Goal: Transaction & Acquisition: Purchase product/service

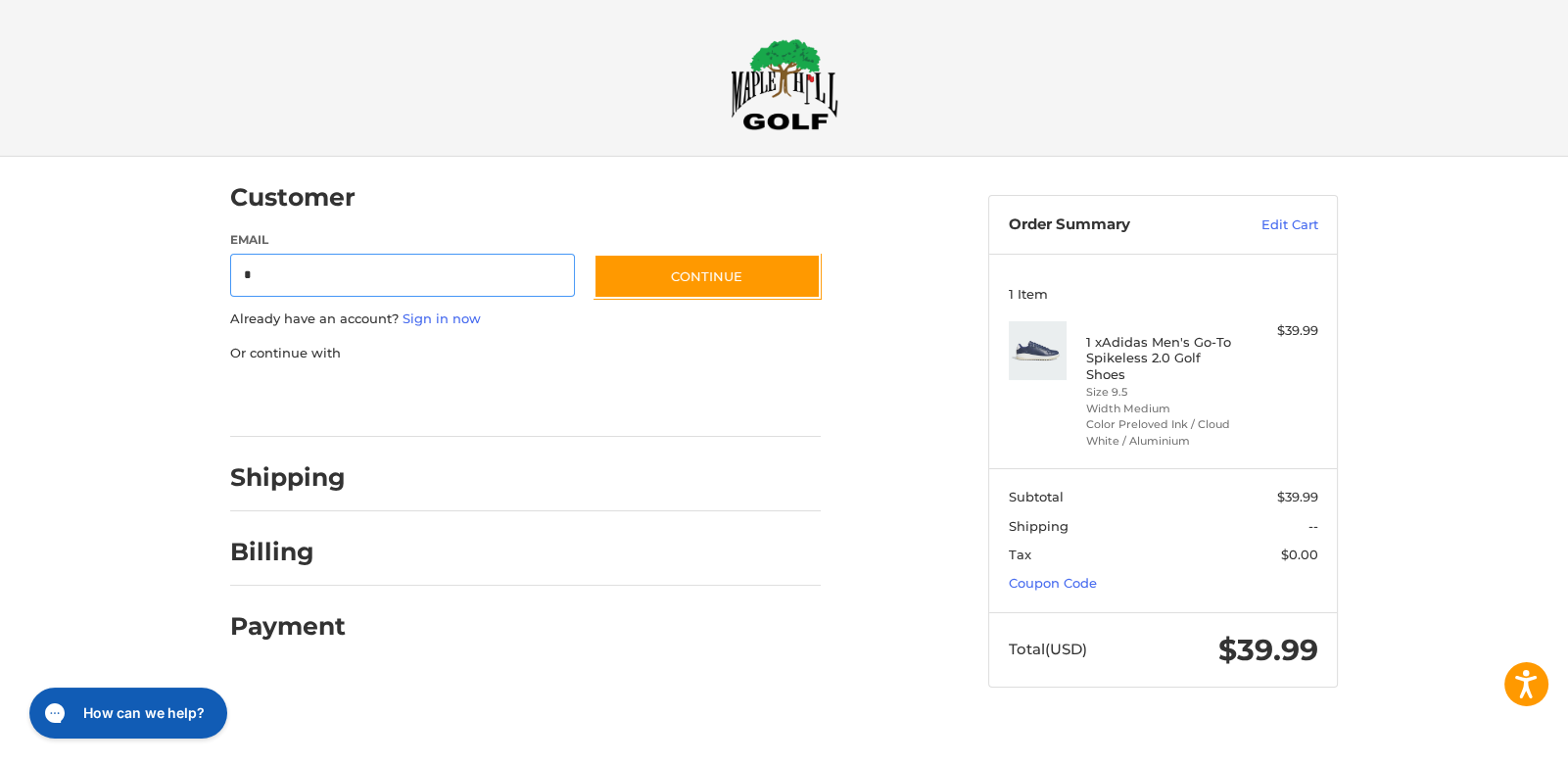
type input "**********"
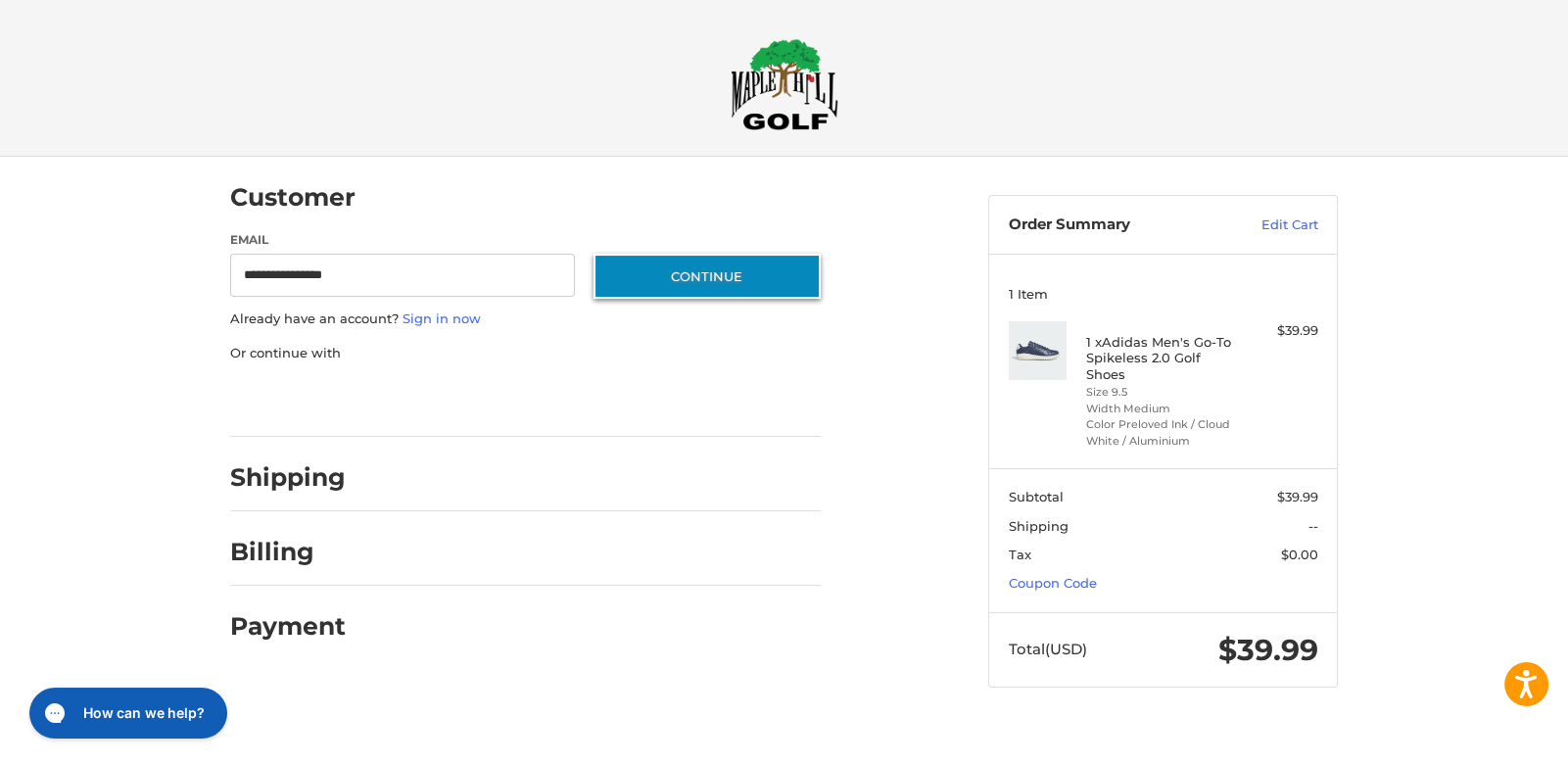
click at [736, 278] on button "Continue" at bounding box center [707, 276] width 228 height 45
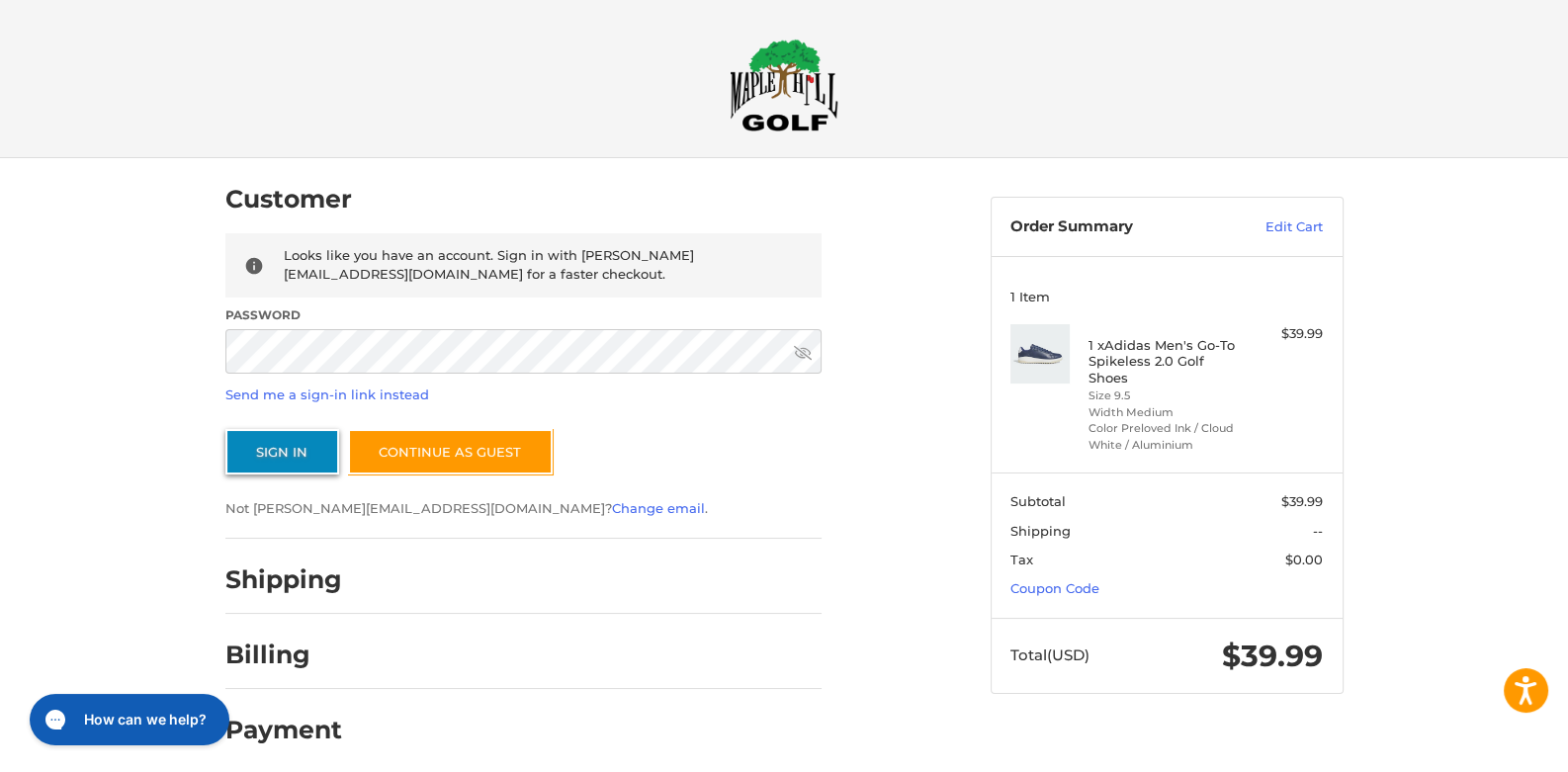
click at [277, 446] on button "Sign In" at bounding box center [283, 452] width 113 height 46
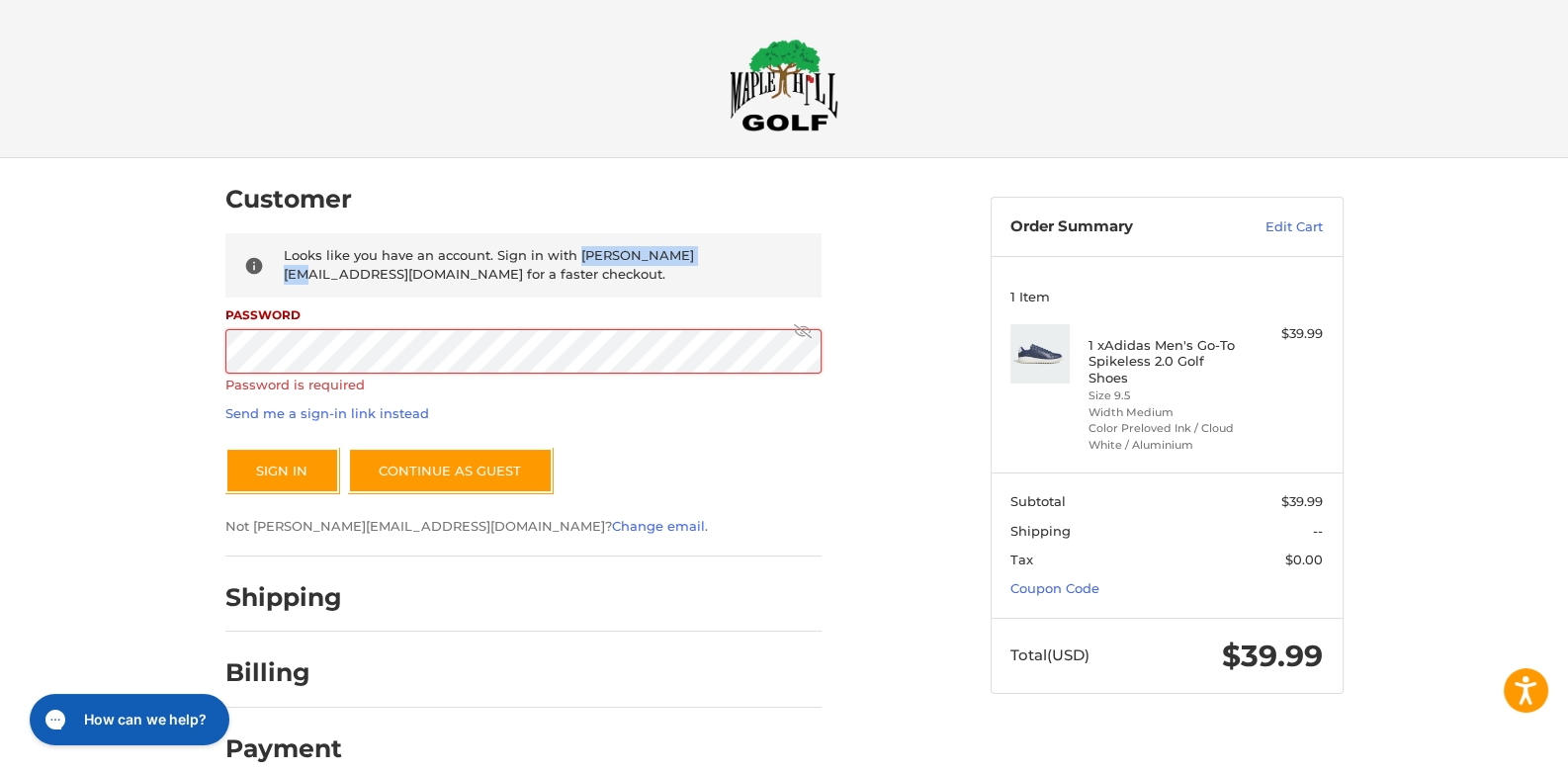
drag, startPoint x: 576, startPoint y: 255, endPoint x: 712, endPoint y: 253, distance: 136.0
click at [694, 253] on span "Looks like you have an account. Sign in with [PERSON_NAME][EMAIL_ADDRESS][DOMAI…" at bounding box center [489, 266] width 411 height 36
copy span "[PERSON_NAME][EMAIL_ADDRESS][DOMAIN_NAME]"
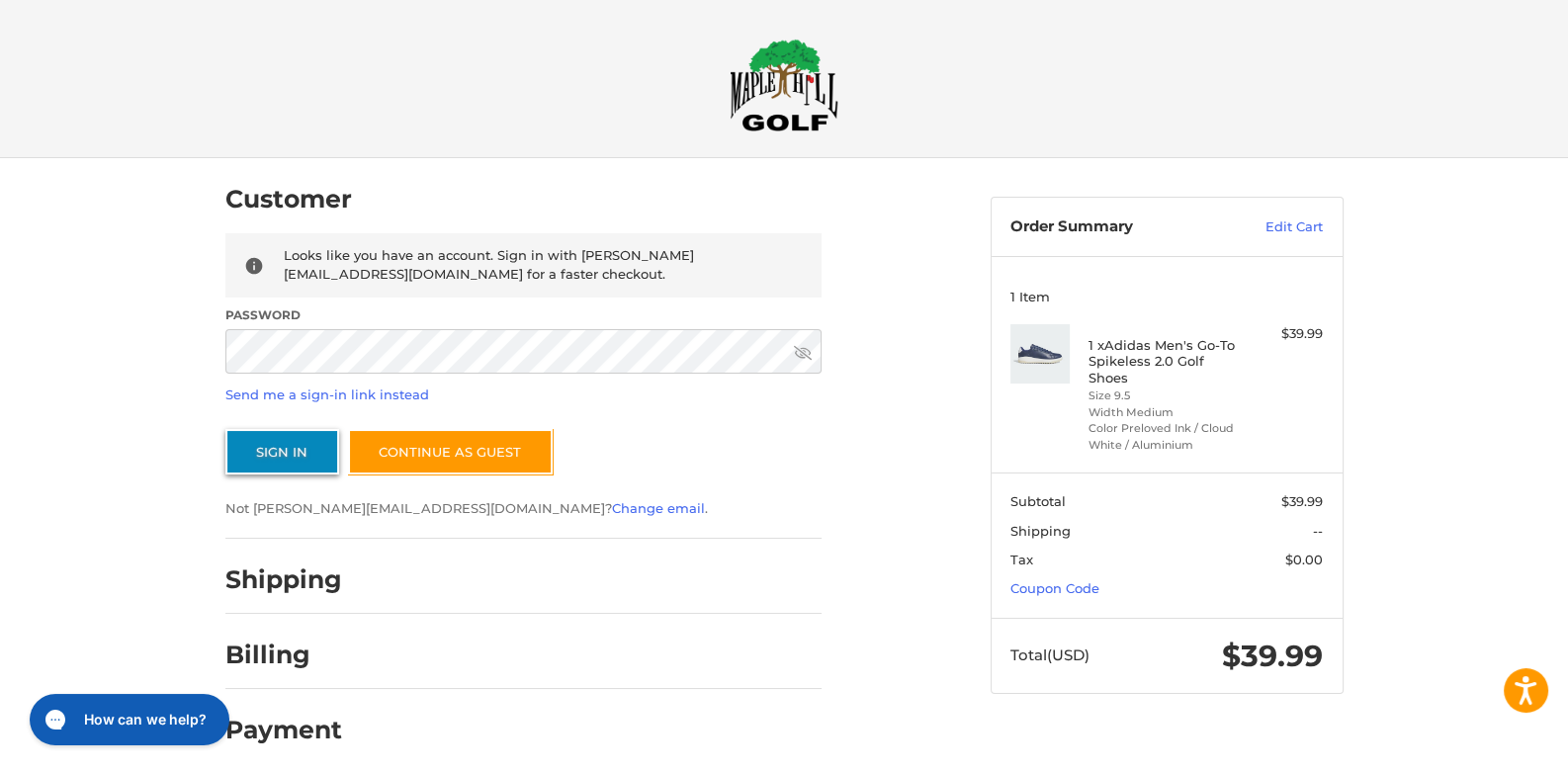
click at [281, 456] on button "Sign In" at bounding box center [283, 452] width 113 height 46
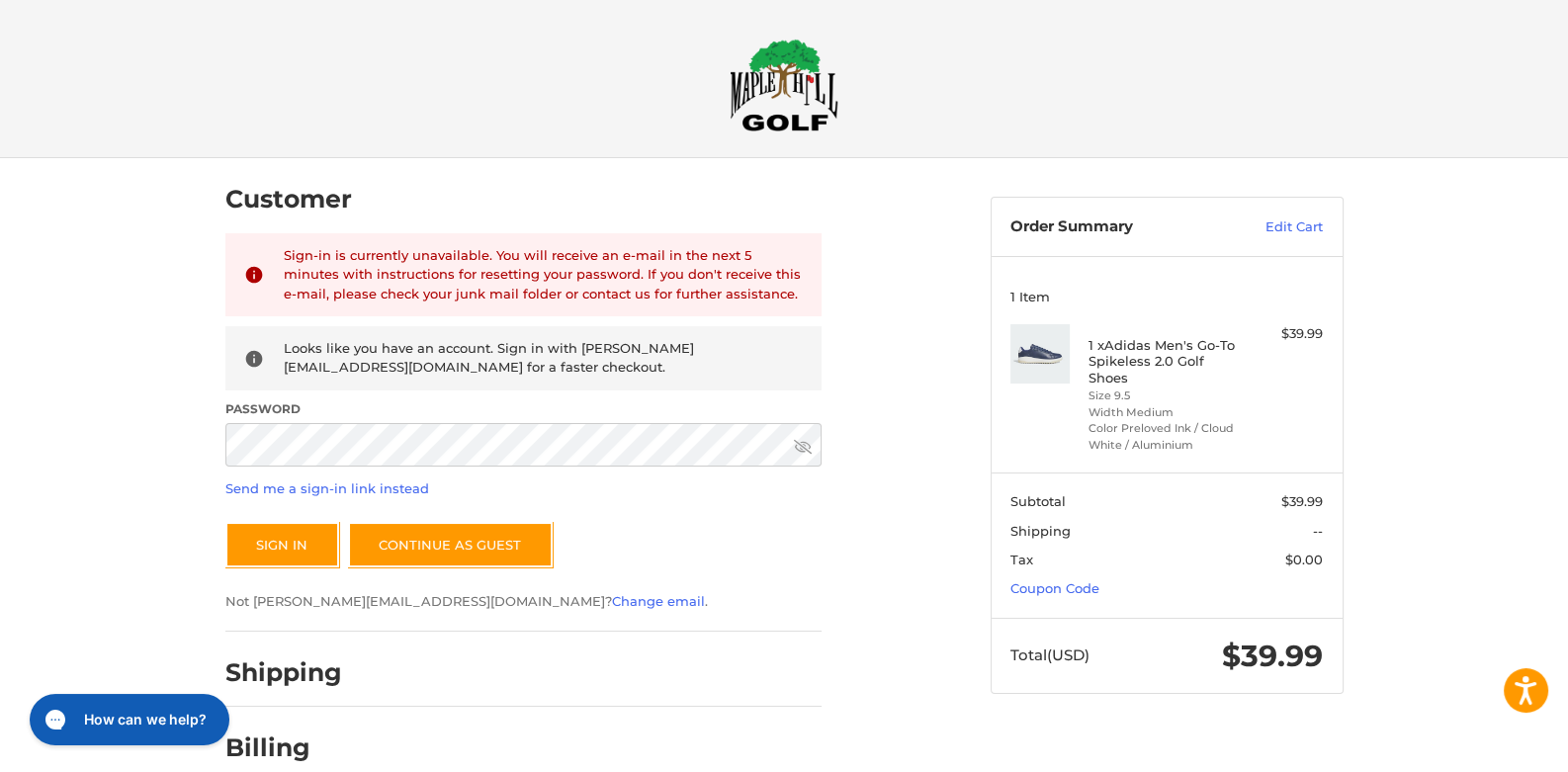
click at [564, 351] on span "Looks like you have an account. Sign in with [PERSON_NAME][EMAIL_ADDRESS][DOMAI…" at bounding box center [489, 358] width 411 height 36
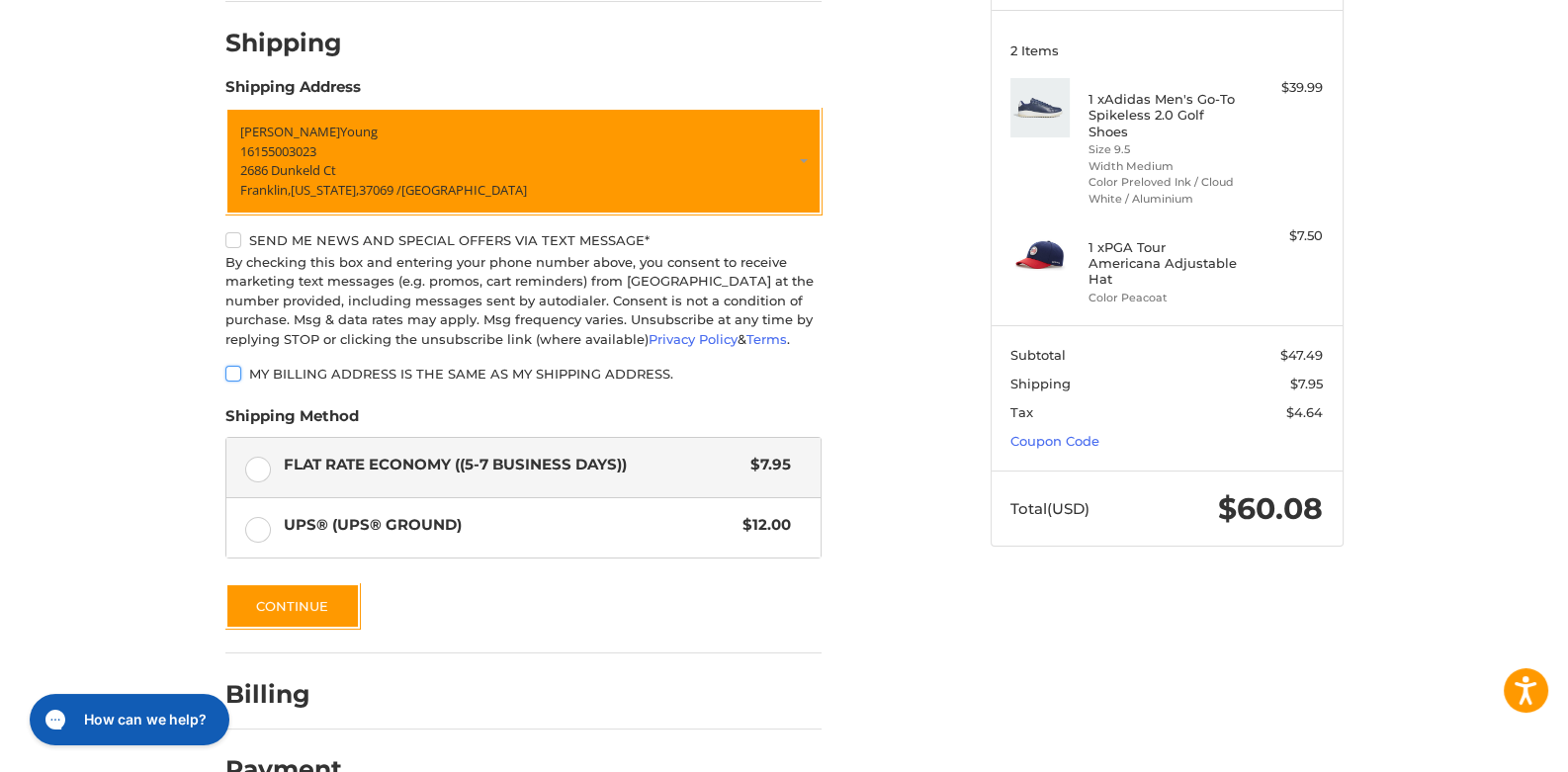
scroll to position [289, 0]
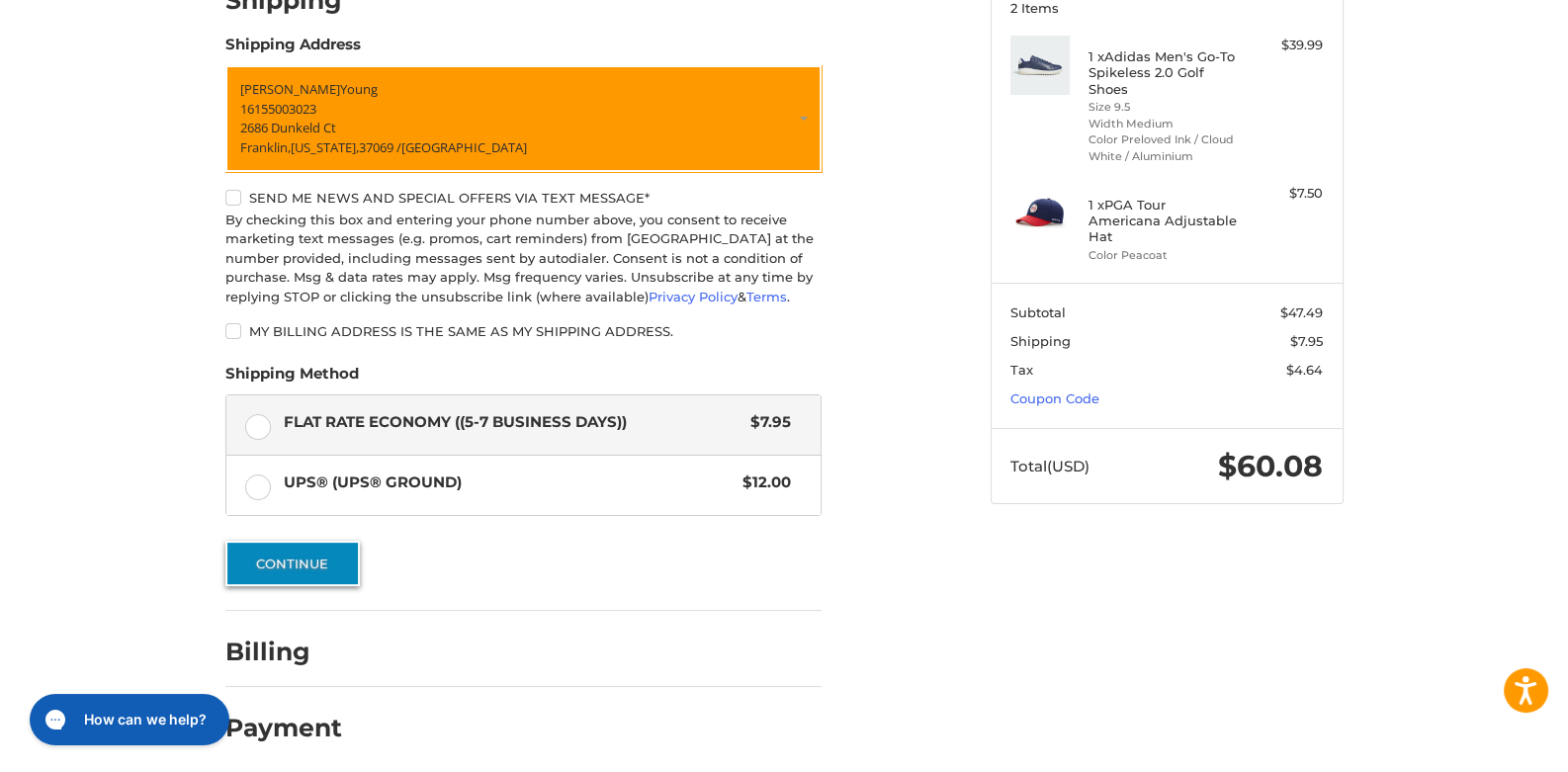
click at [257, 551] on button "Continue" at bounding box center [293, 564] width 134 height 46
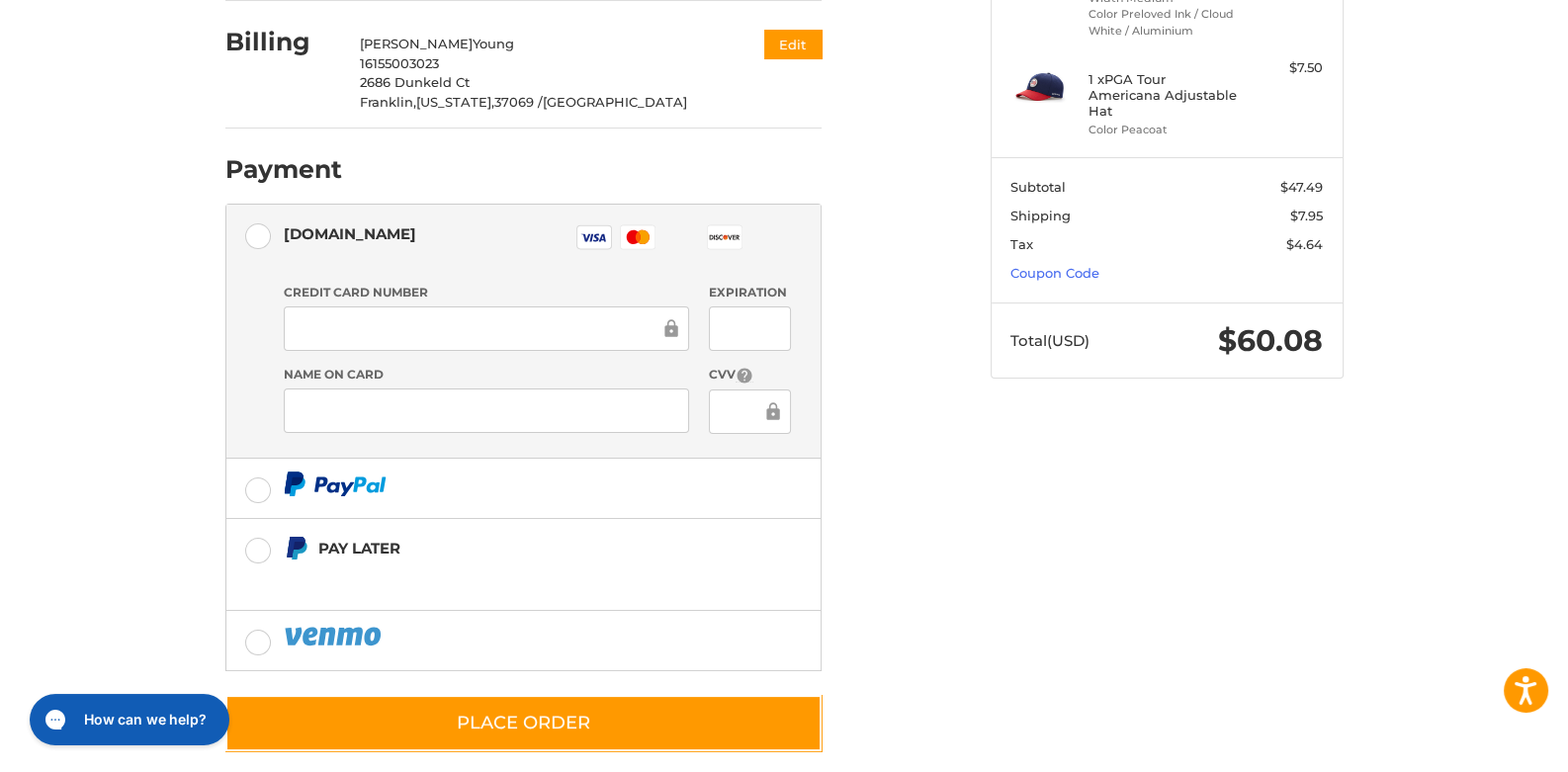
scroll to position [424, 0]
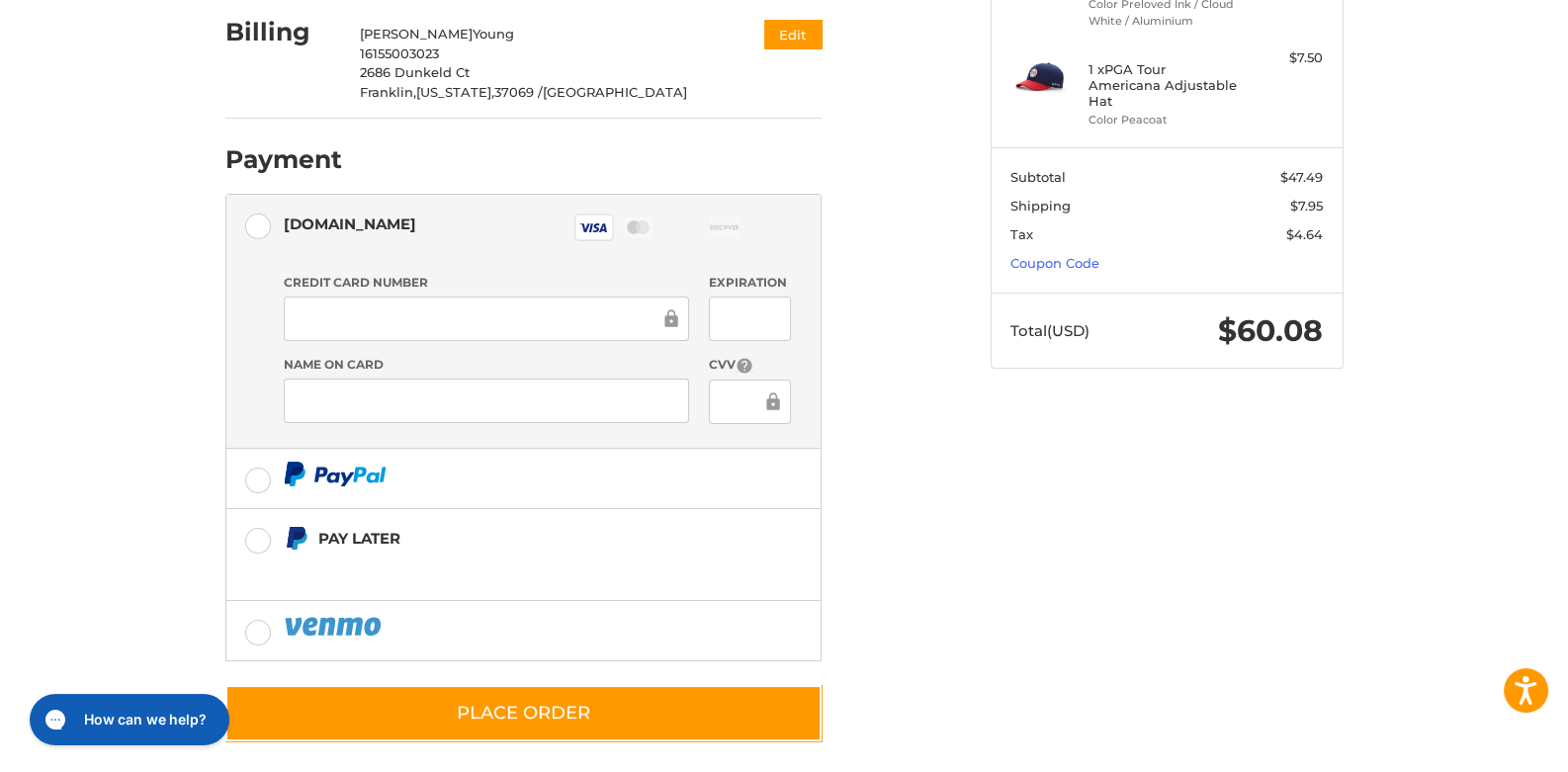
click at [324, 390] on iframe at bounding box center [487, 401] width 378 height 23
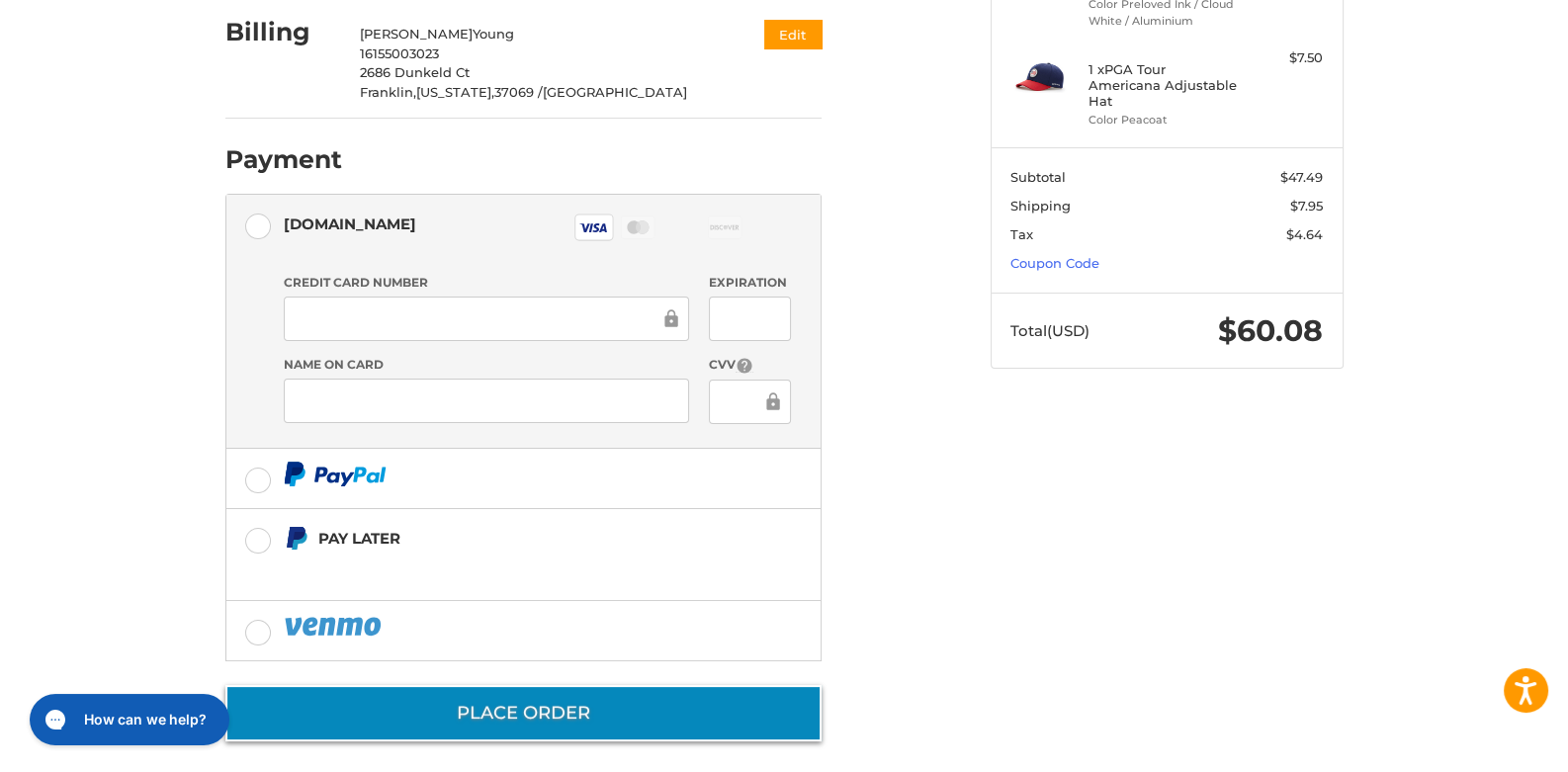
click at [533, 696] on button "Place Order" at bounding box center [523, 713] width 596 height 57
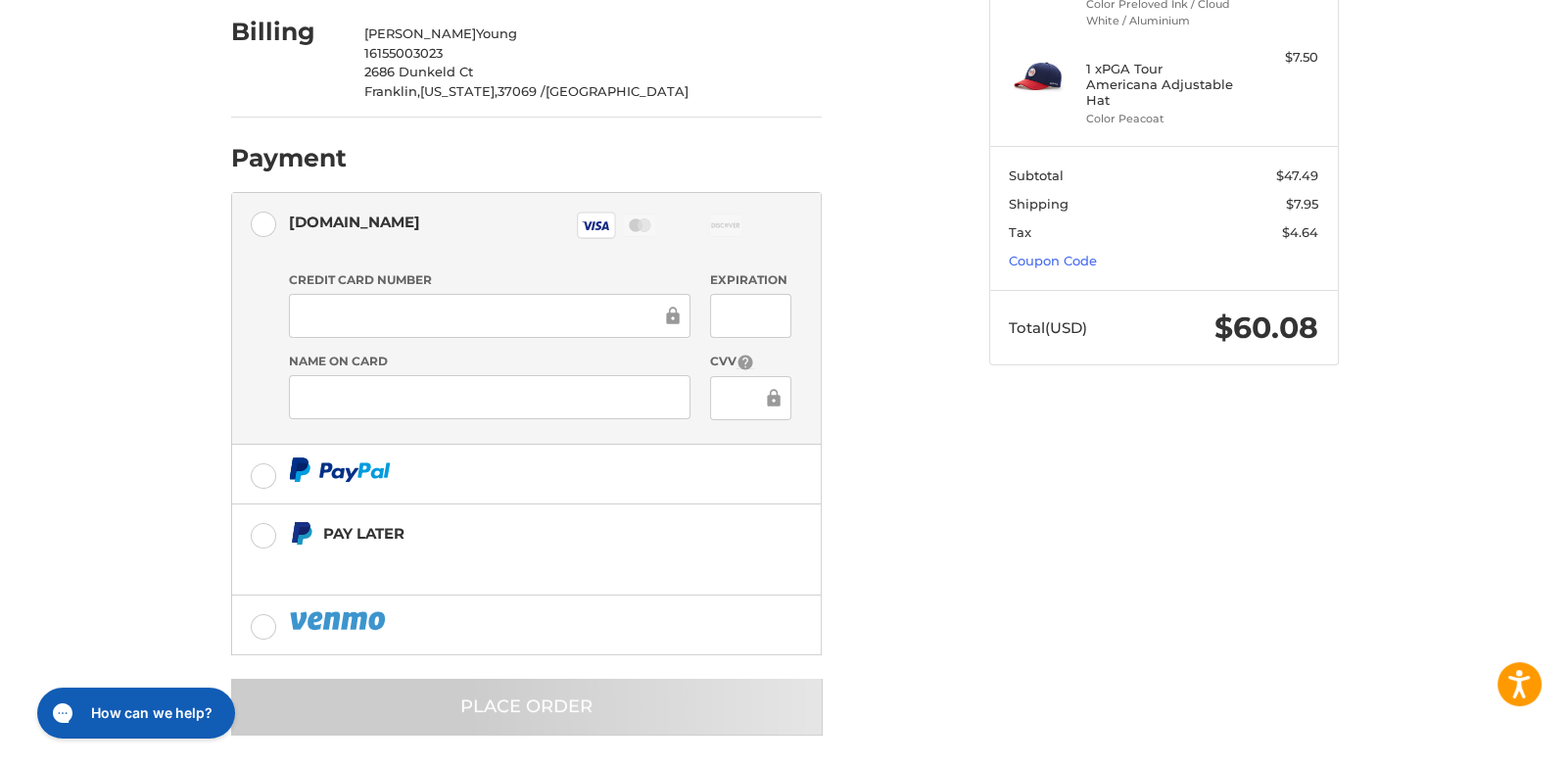
scroll to position [0, 0]
